Goal: Information Seeking & Learning: Check status

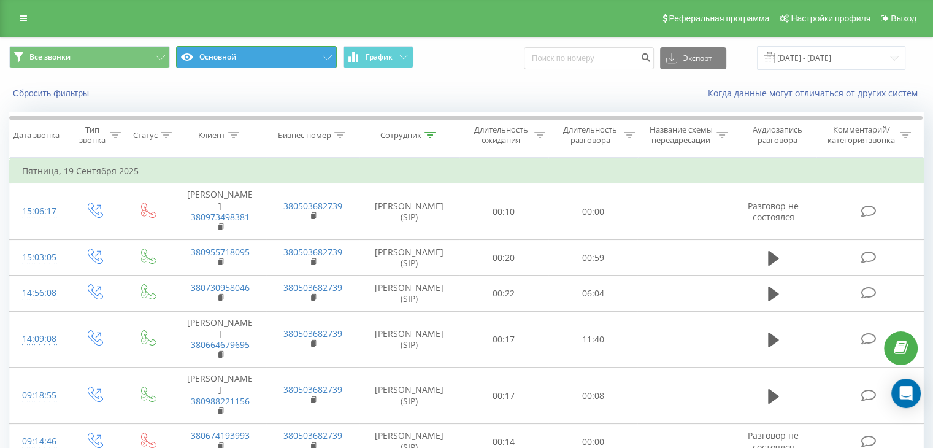
click at [323, 52] on button "Основной" at bounding box center [256, 57] width 161 height 22
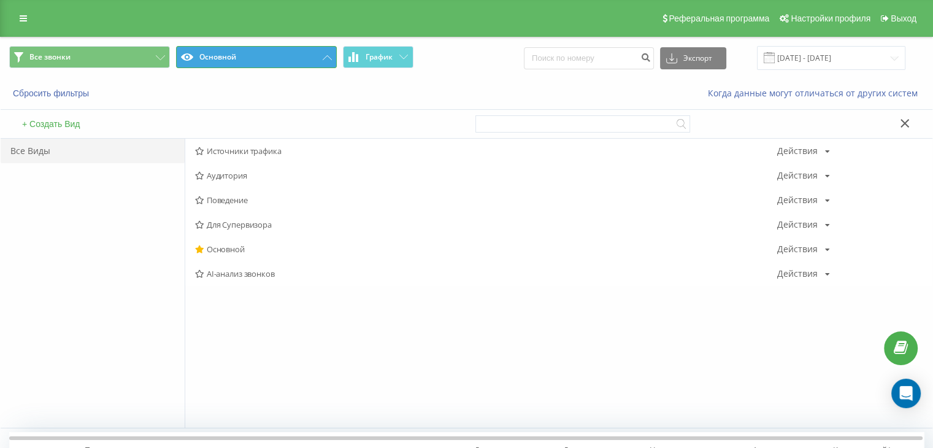
click at [326, 57] on icon at bounding box center [327, 57] width 9 height 5
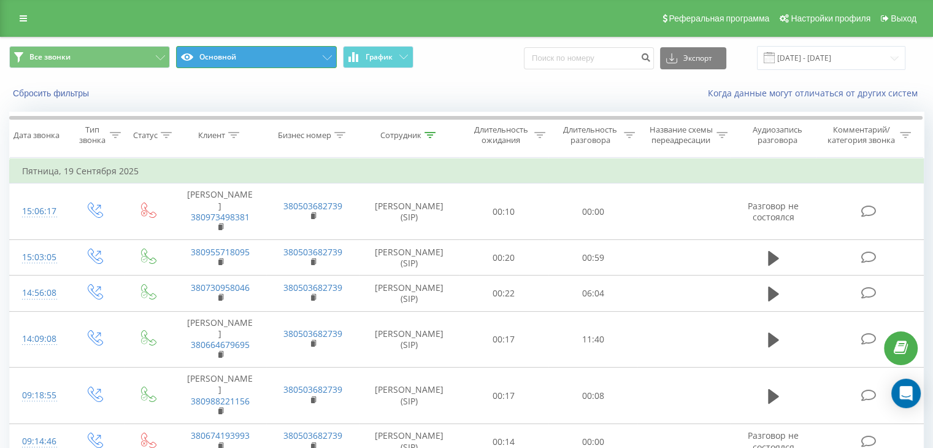
click at [329, 55] on button "Основной" at bounding box center [256, 57] width 161 height 22
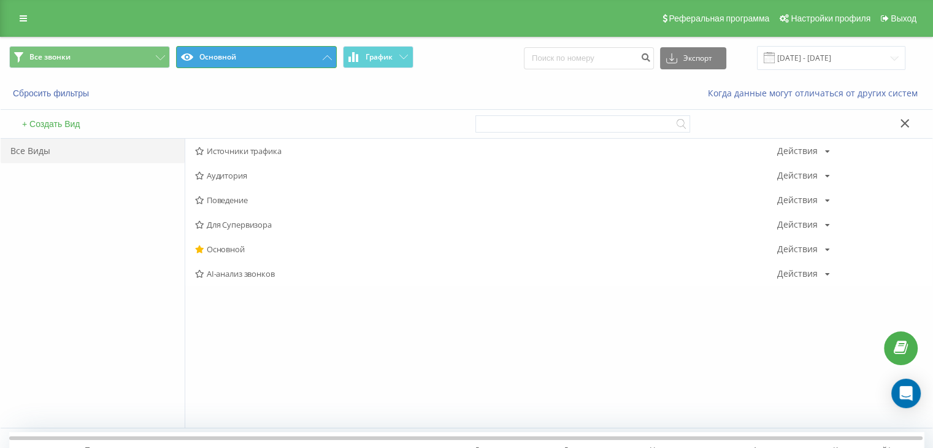
click at [323, 50] on button "Основной" at bounding box center [256, 57] width 161 height 22
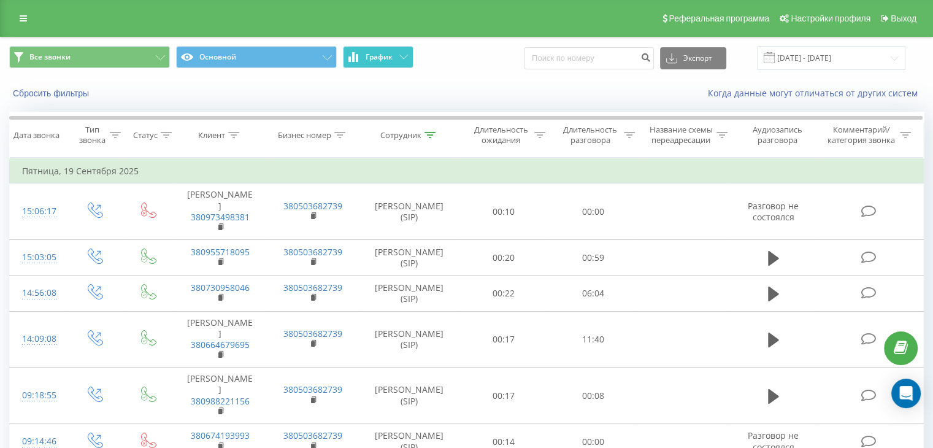
click at [407, 57] on icon at bounding box center [403, 57] width 9 height 4
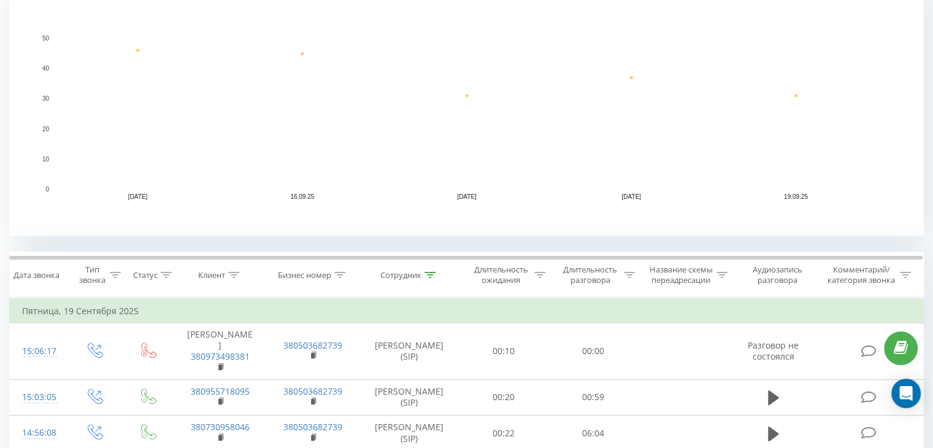
scroll to position [307, 0]
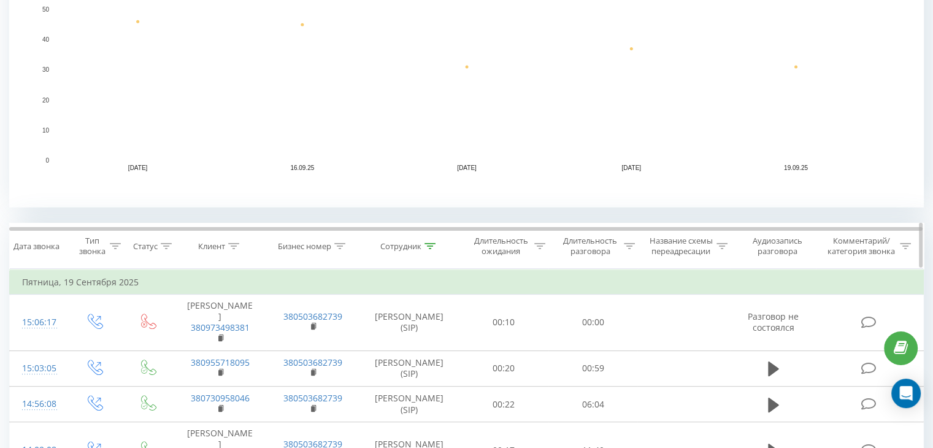
click at [432, 252] on th "Сотрудник" at bounding box center [409, 245] width 100 height 45
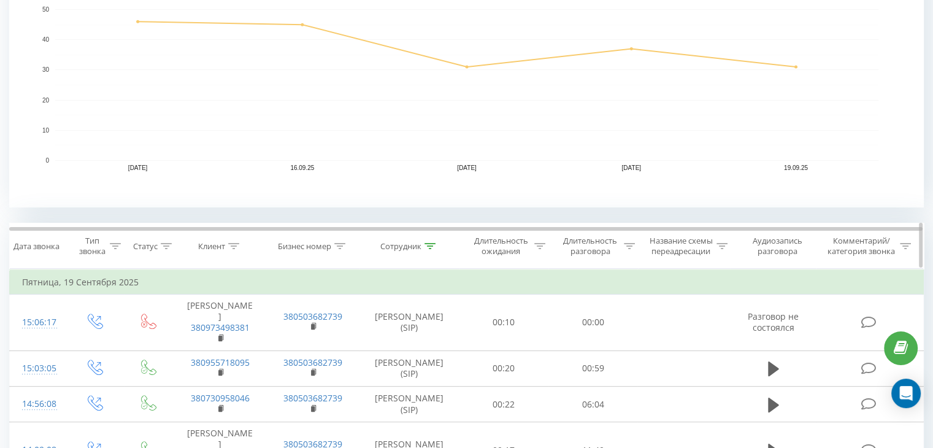
click at [428, 245] on icon at bounding box center [429, 246] width 11 height 6
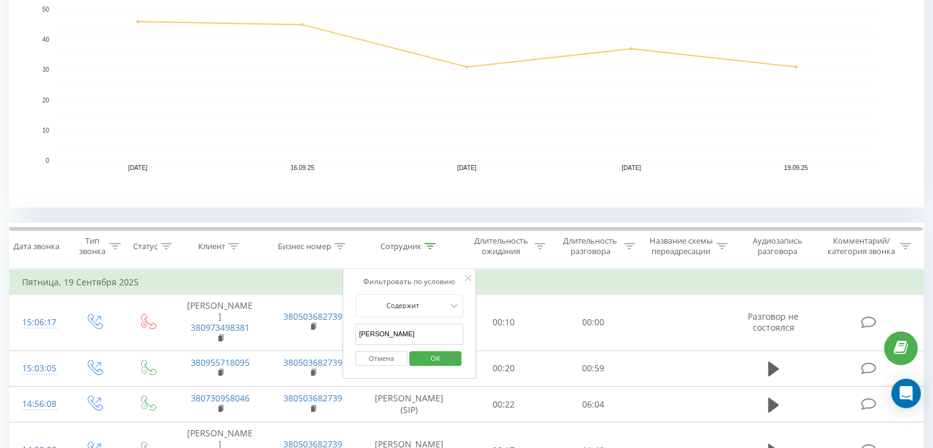
click at [402, 329] on input "[PERSON_NAME]" at bounding box center [409, 333] width 108 height 21
type input "[PERSON_NAME]"
click at [442, 361] on span "OK" at bounding box center [435, 357] width 34 height 19
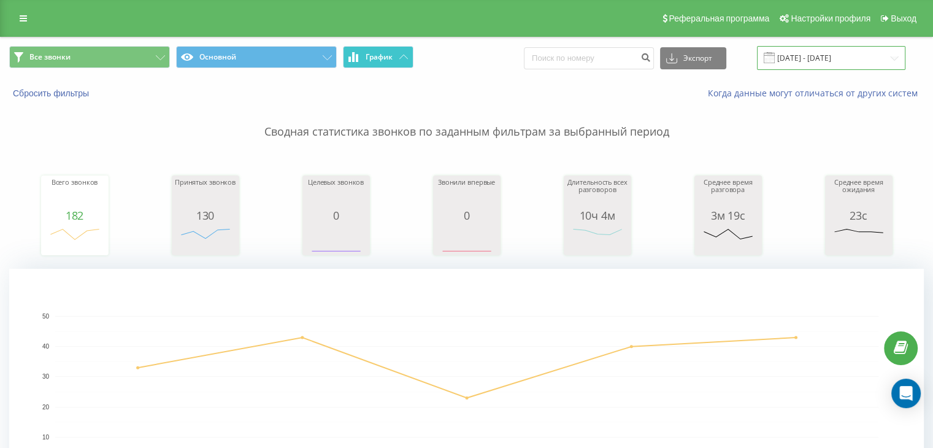
click at [819, 52] on input "[DATE] - [DATE]" at bounding box center [831, 58] width 148 height 24
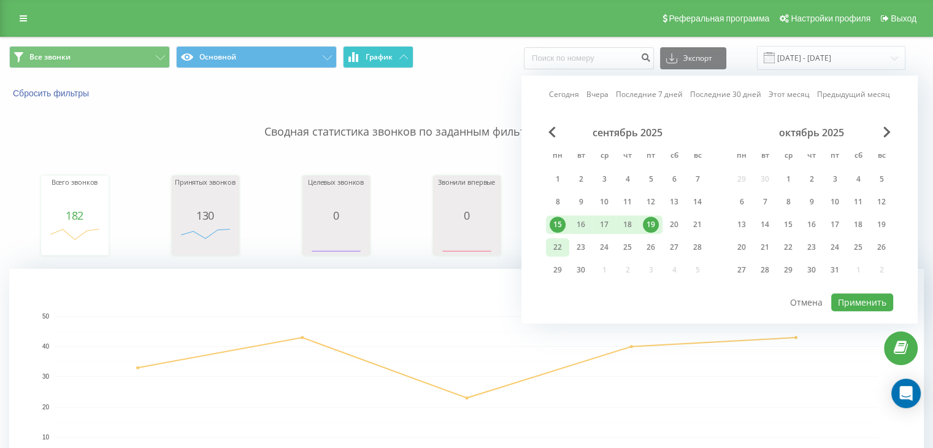
click at [548, 246] on div "22" at bounding box center [557, 247] width 23 height 18
click at [851, 302] on button "Применить" at bounding box center [862, 302] width 62 height 18
type input "[DATE] - [DATE]"
